Goal: Complete application form

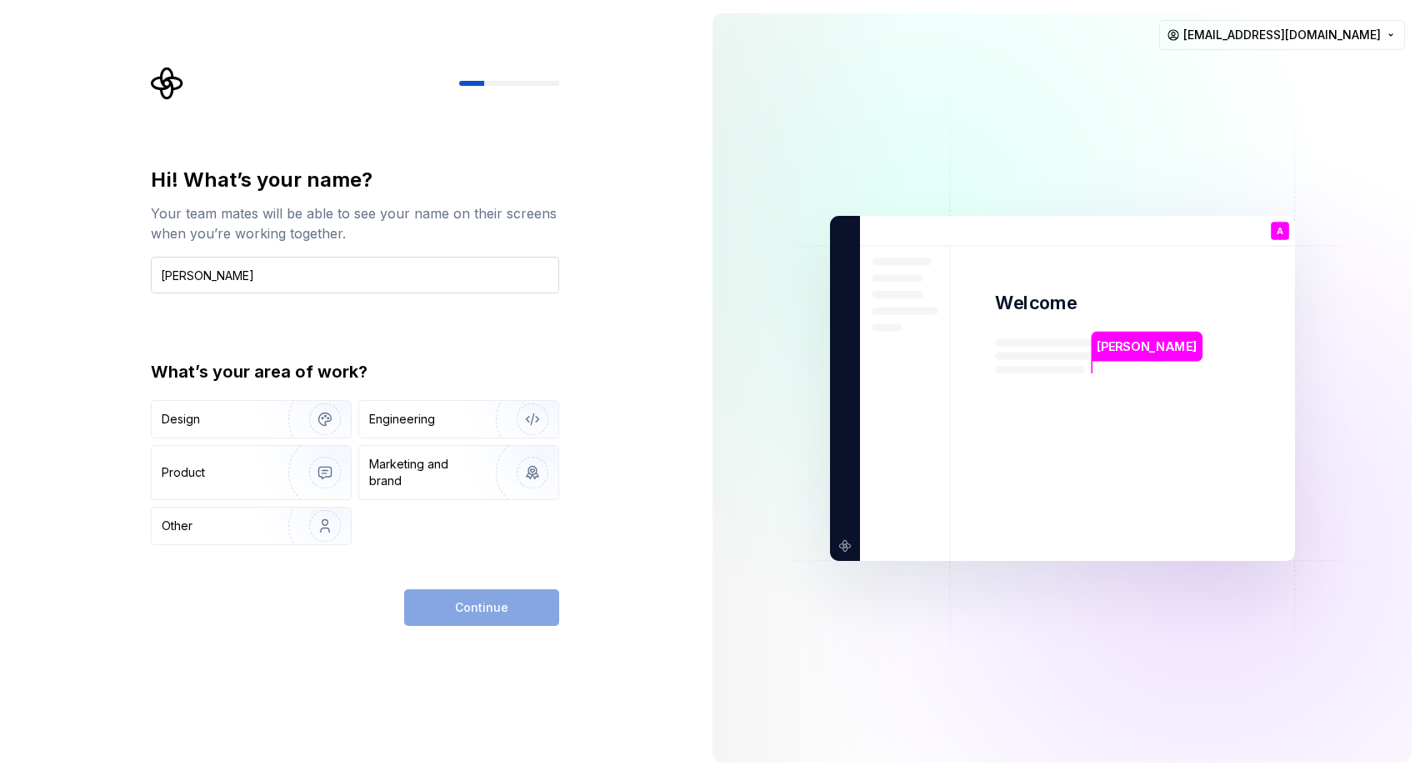
click at [174, 273] on input "[PERSON_NAME]" at bounding box center [355, 275] width 408 height 37
type input "[PERSON_NAME]"
click at [276, 418] on img "button" at bounding box center [314, 419] width 107 height 112
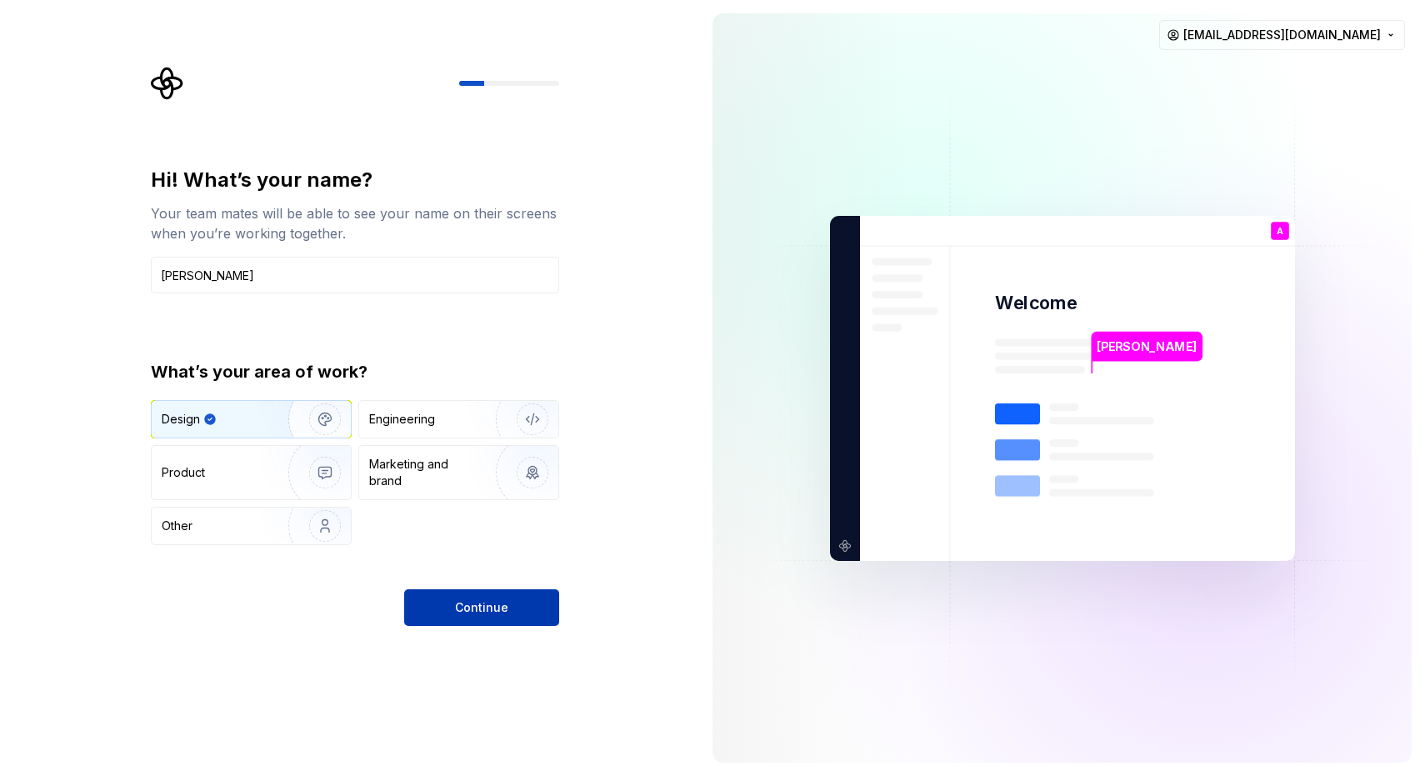
click at [457, 595] on button "Continue" at bounding box center [481, 607] width 155 height 37
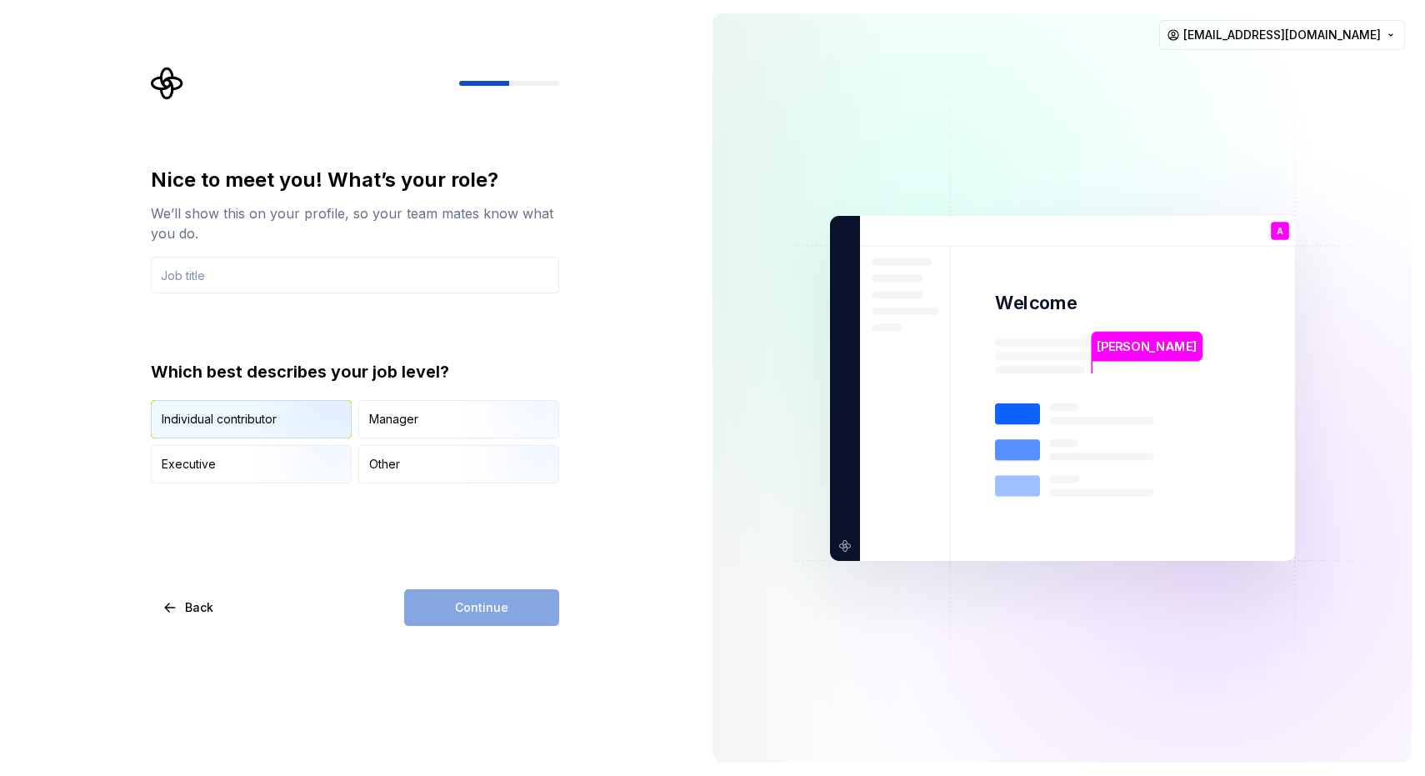
click at [298, 432] on img "button" at bounding box center [311, 440] width 107 height 112
click at [482, 617] on div "Continue" at bounding box center [481, 607] width 155 height 37
click at [276, 278] on input "text" at bounding box center [355, 275] width 408 height 37
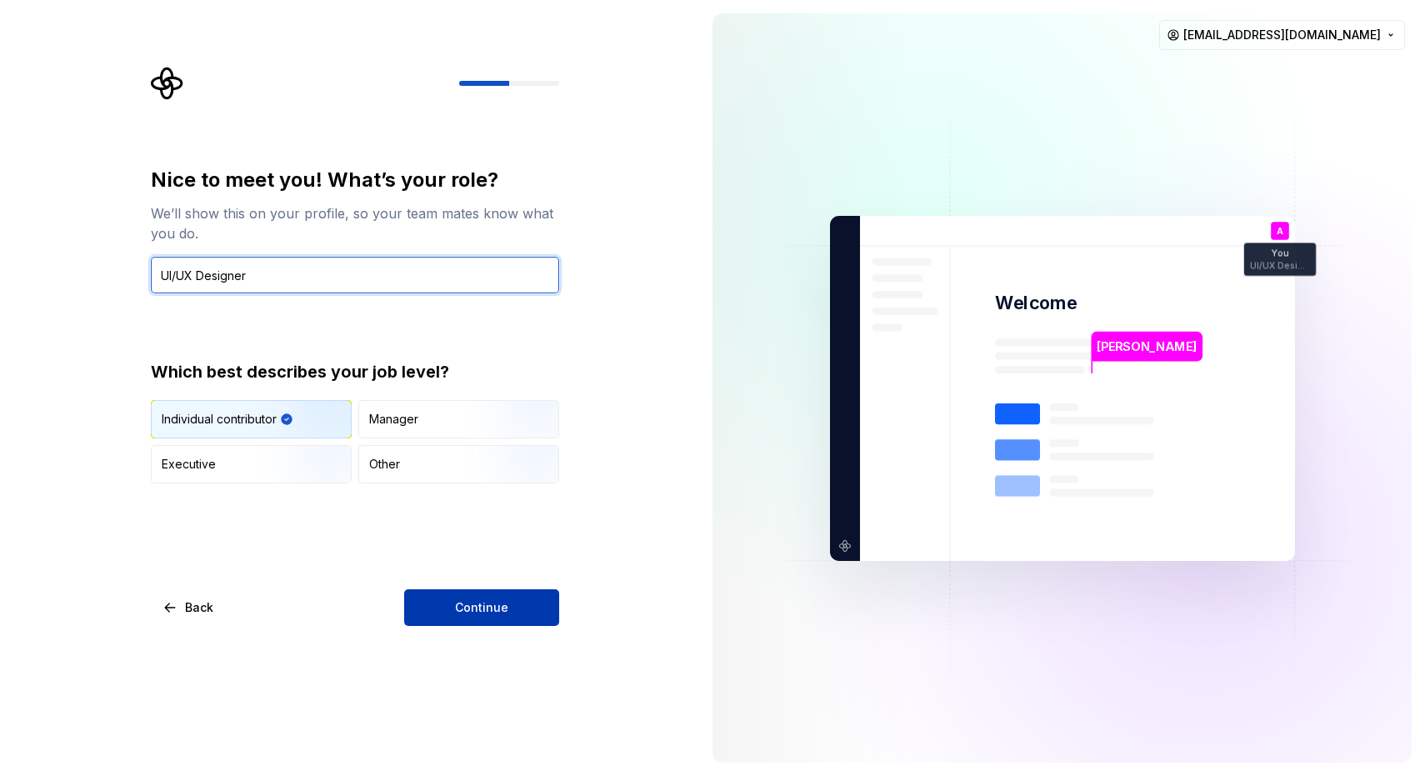
type input "UI/UX Designer"
click at [430, 607] on button "Continue" at bounding box center [481, 607] width 155 height 37
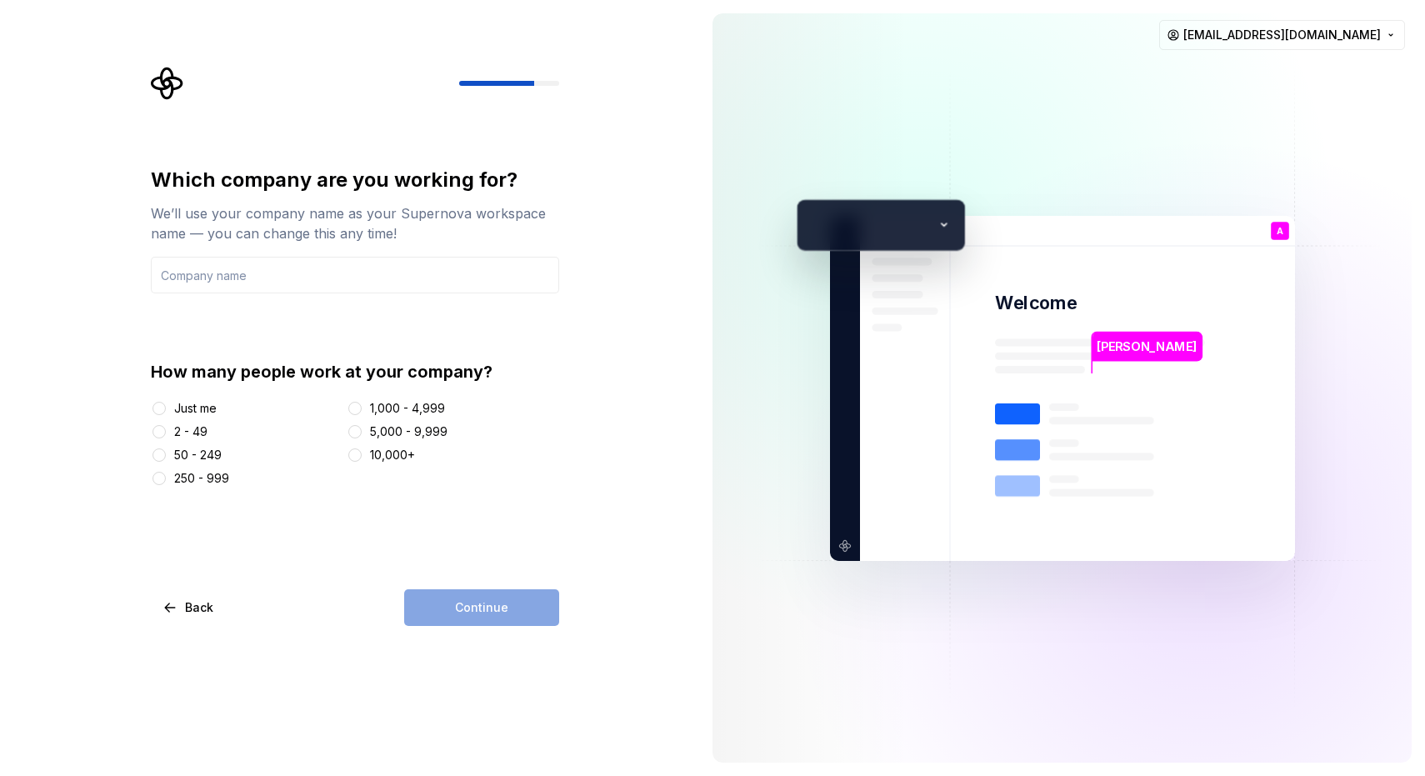
click at [193, 408] on div "Just me" at bounding box center [195, 408] width 43 height 17
click at [166, 408] on button "Just me" at bounding box center [159, 408] width 13 height 13
click at [323, 273] on input "text" at bounding box center [355, 275] width 408 height 37
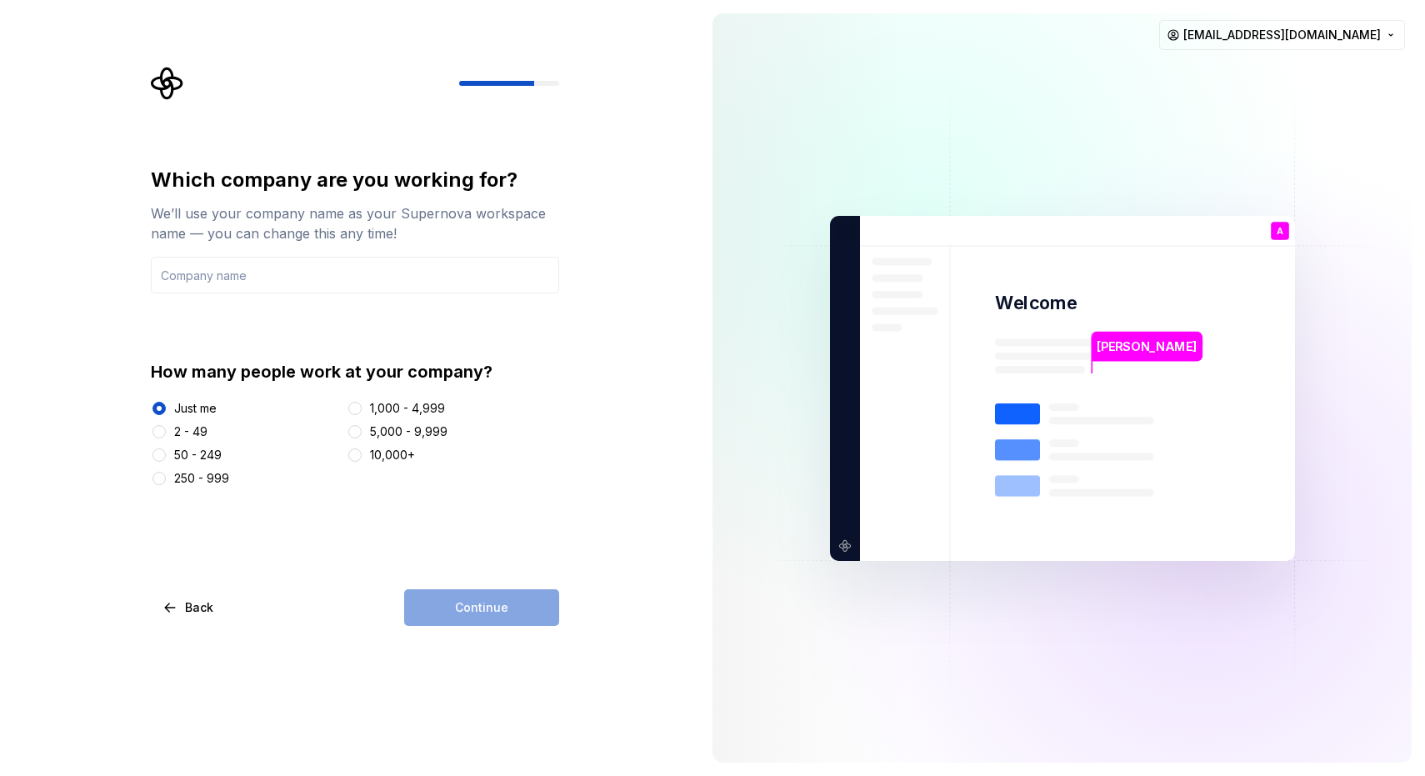
click at [471, 604] on div "Continue" at bounding box center [481, 607] width 155 height 37
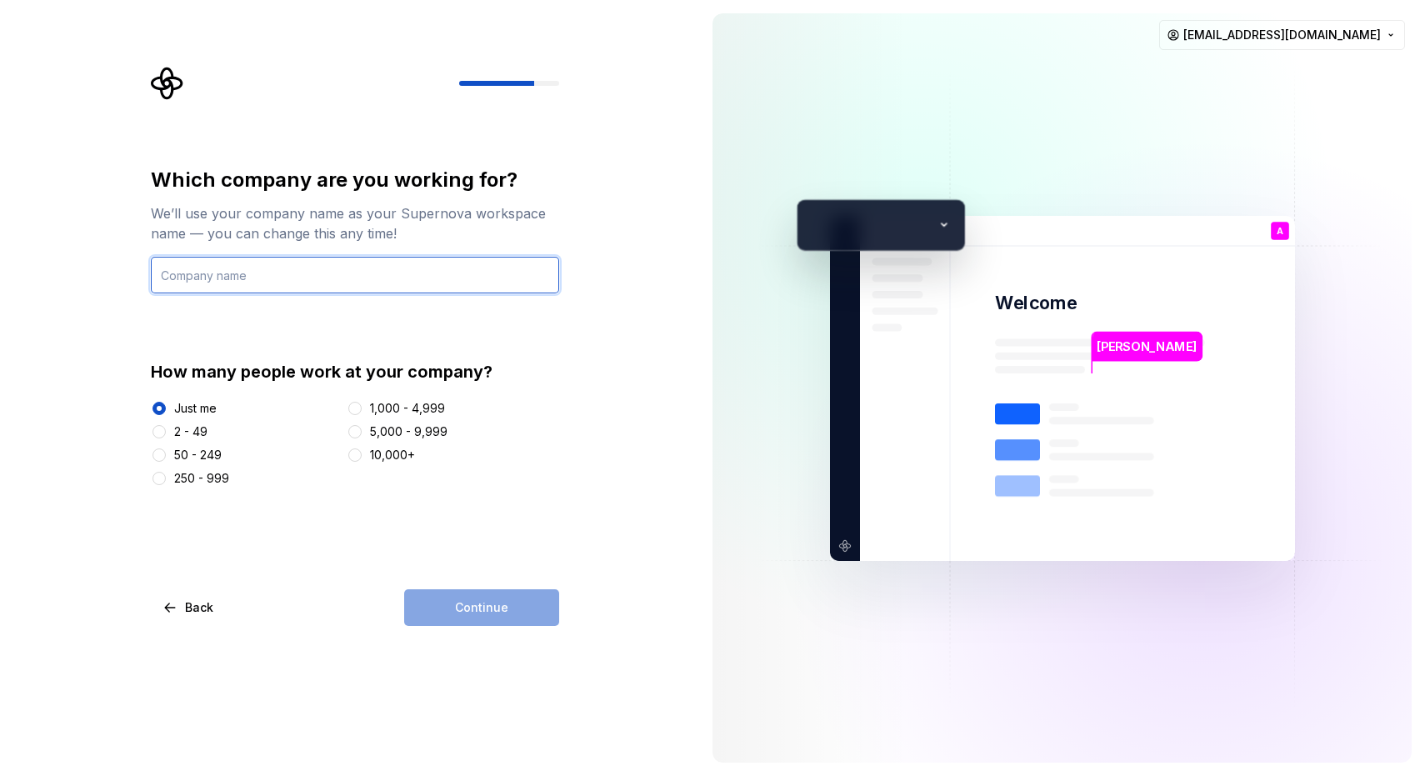
click at [312, 277] on input "text" at bounding box center [355, 275] width 408 height 37
type input "N/A"
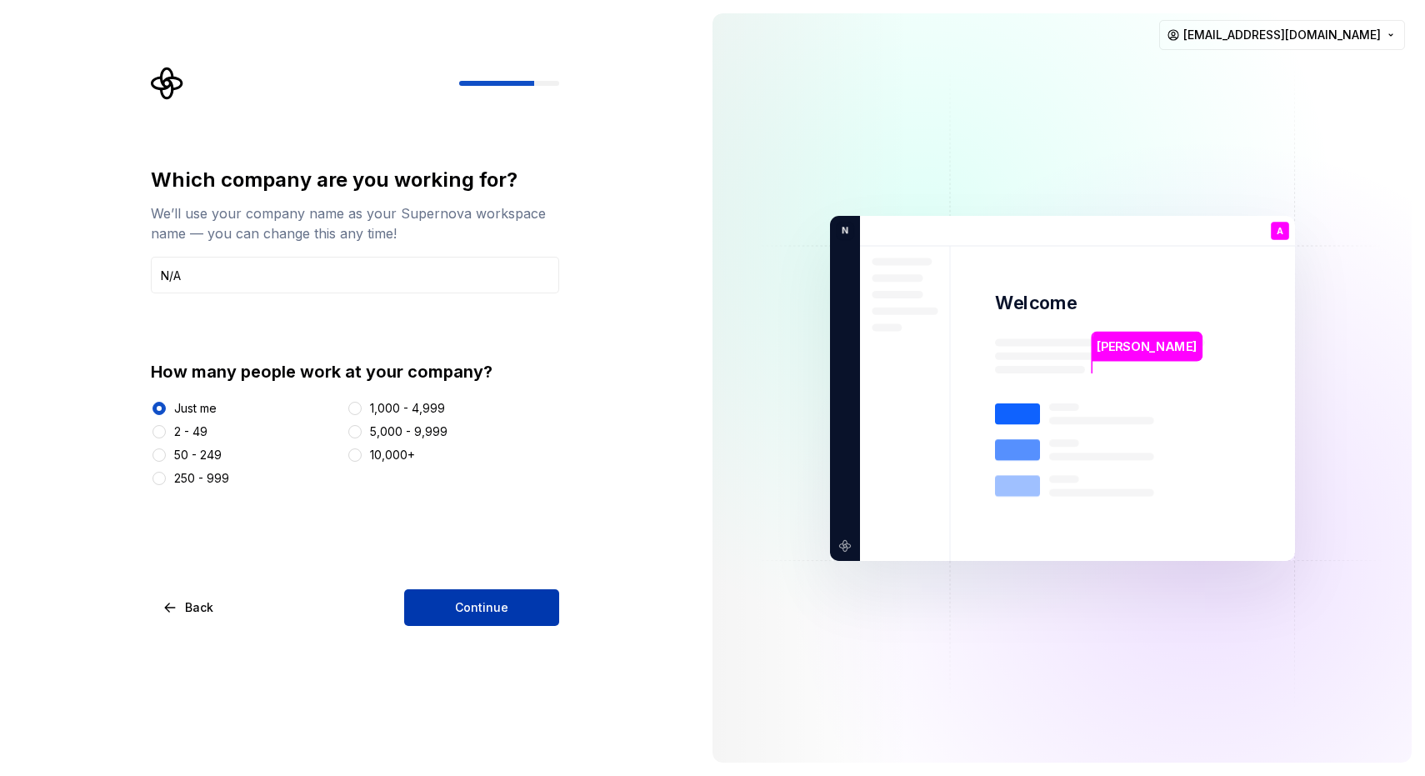
click at [453, 611] on button "Continue" at bounding box center [481, 607] width 155 height 37
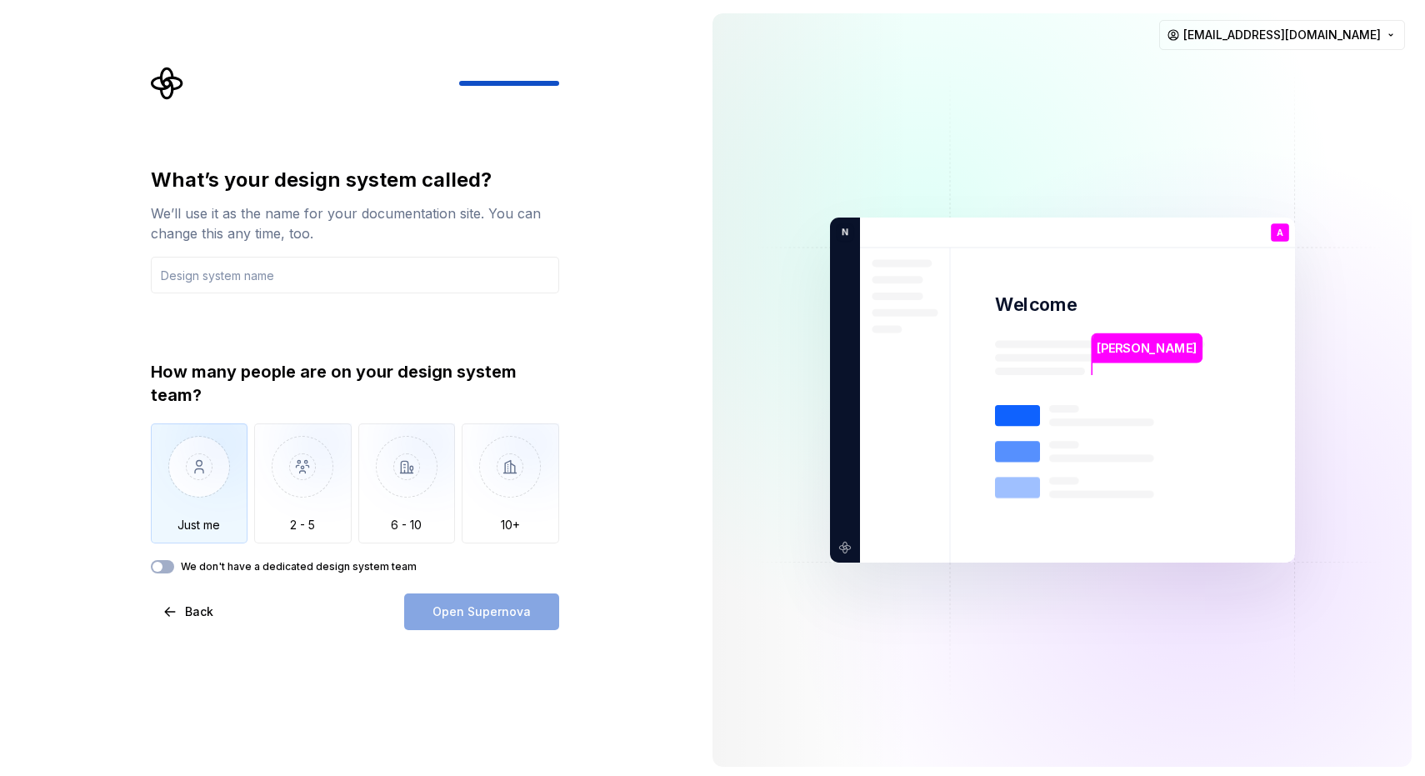
click at [213, 487] on img "button" at bounding box center [200, 479] width 98 height 112
click at [263, 274] on input "text" at bounding box center [355, 275] width 408 height 37
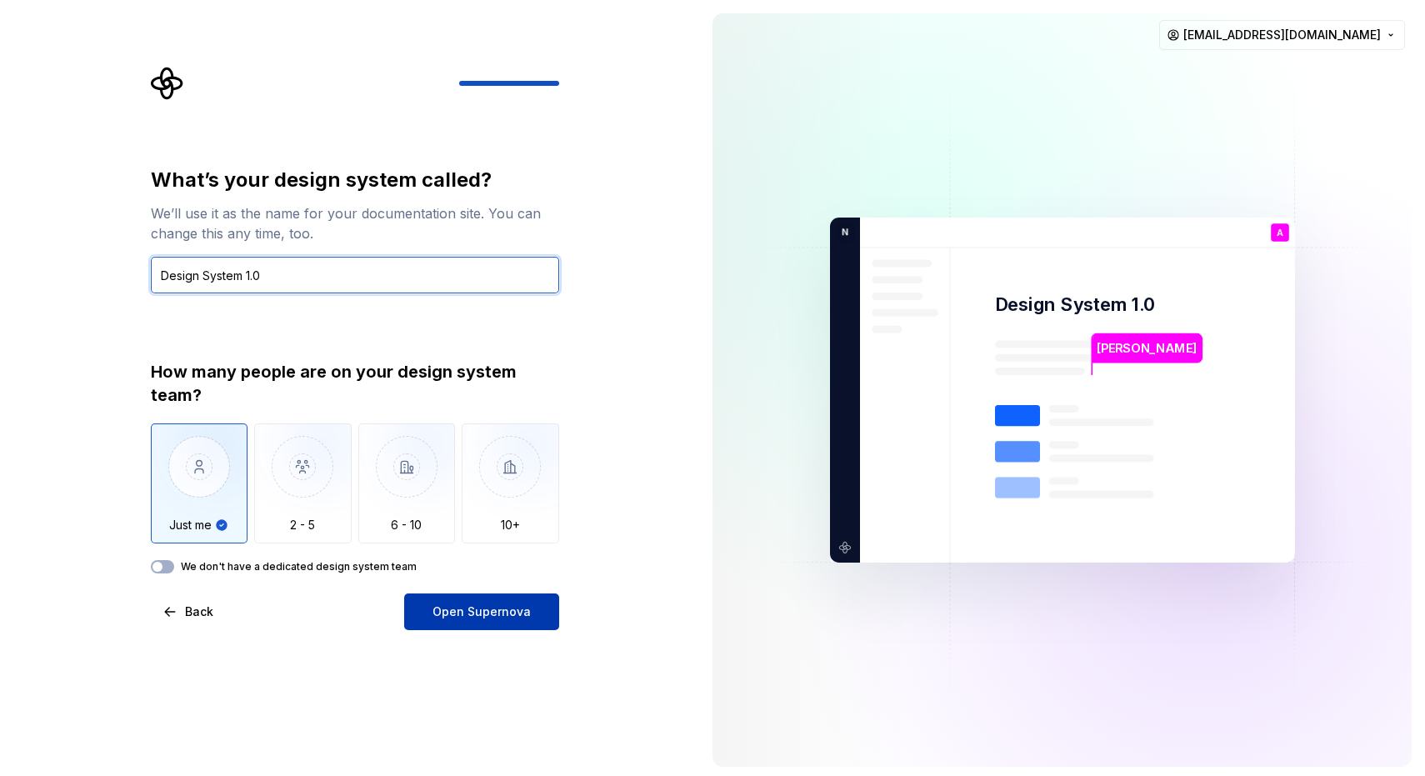
type input "Design System 1.0"
click at [467, 605] on span "Open Supernova" at bounding box center [482, 612] width 98 height 17
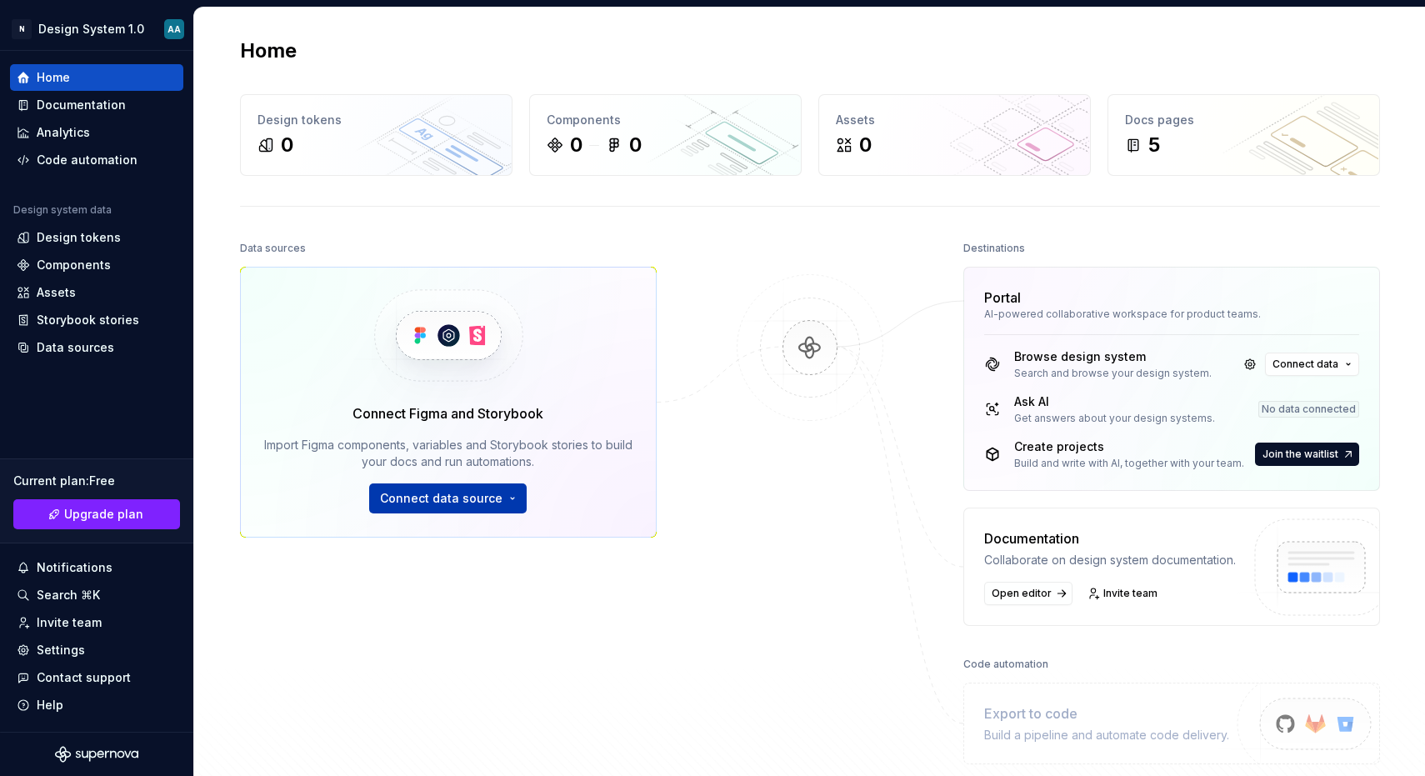
click at [508, 497] on button "Connect data source" at bounding box center [448, 498] width 158 height 30
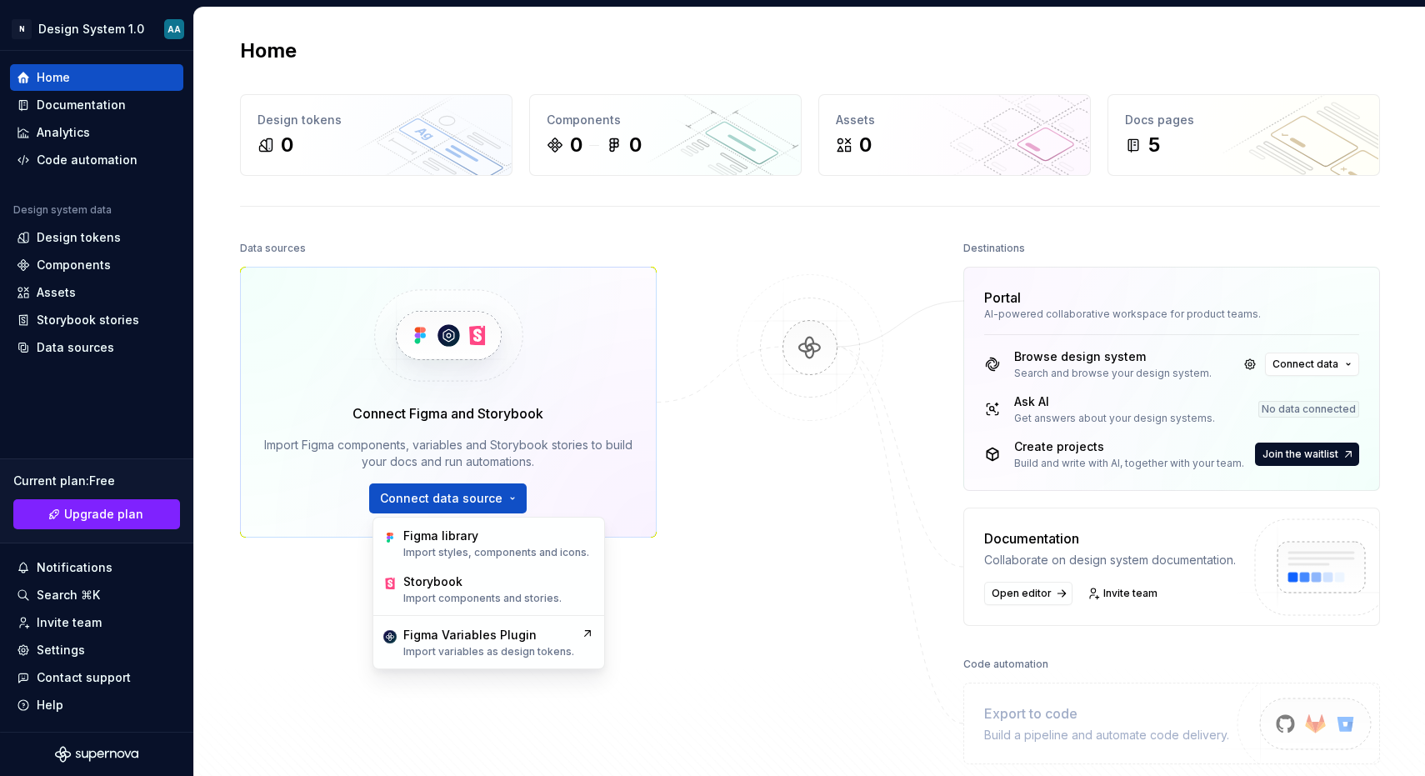
click at [729, 492] on div at bounding box center [810, 501] width 167 height 528
